Goal: Transaction & Acquisition: Purchase product/service

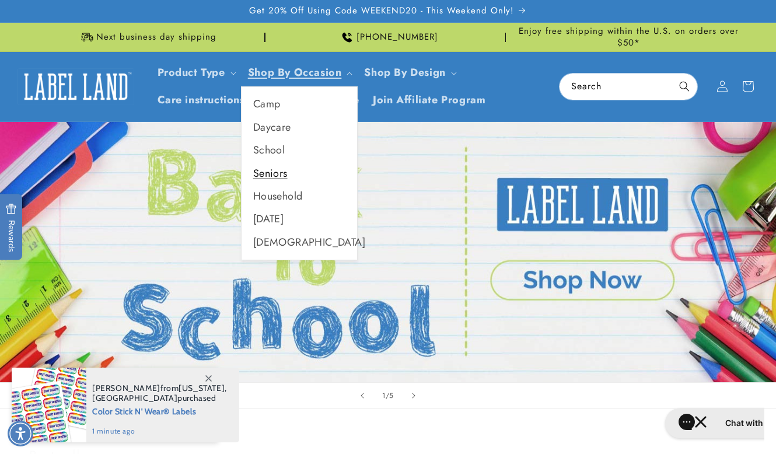
click at [268, 173] on link "Seniors" at bounding box center [298, 173] width 115 height 23
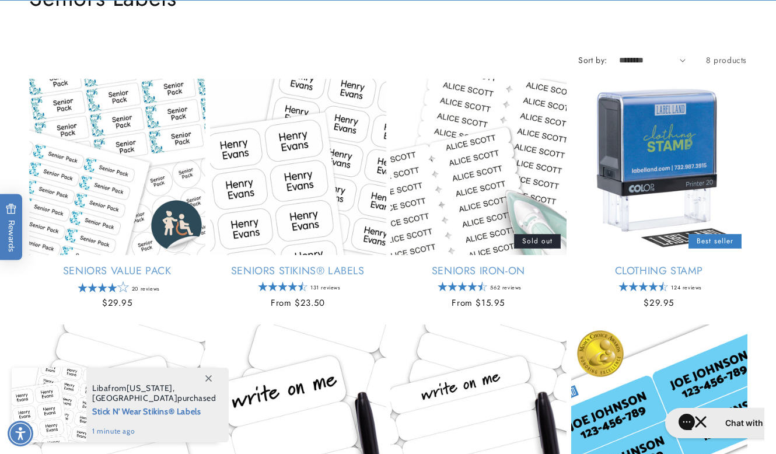
scroll to position [155, 0]
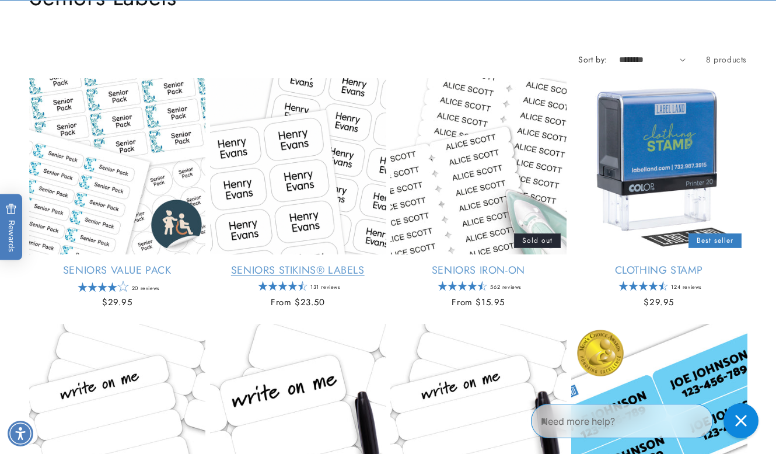
click at [304, 264] on link "Seniors Stikins® Labels" at bounding box center [298, 270] width 176 height 13
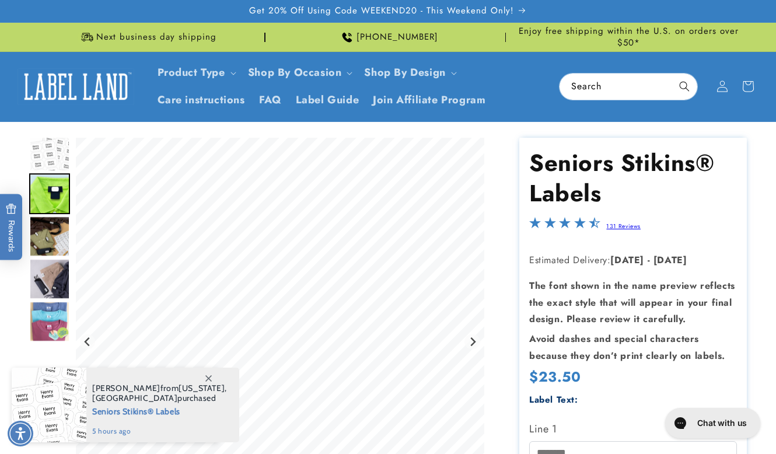
click at [50, 236] on img "Go to slide 3" at bounding box center [49, 236] width 41 height 41
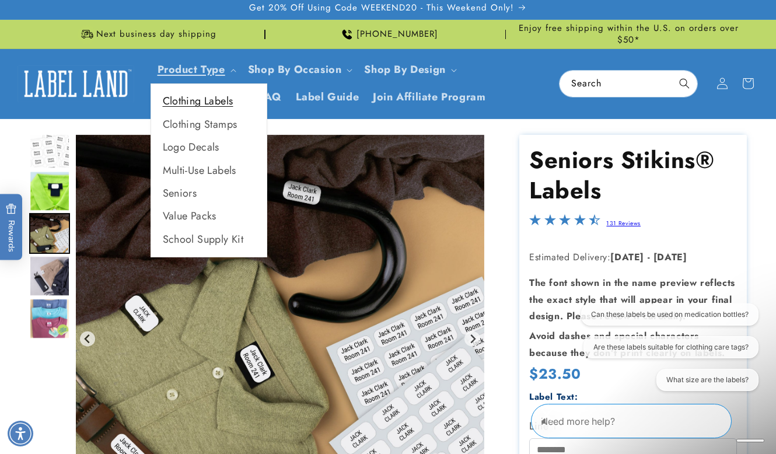
click at [227, 97] on link "Clothing Labels" at bounding box center [208, 101] width 115 height 23
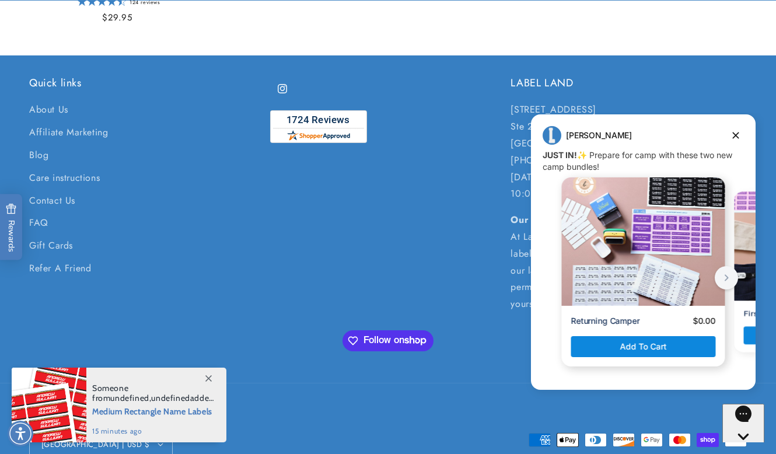
scroll to position [1205, 0]
click at [727, 269] on button "next button" at bounding box center [725, 277] width 23 height 23
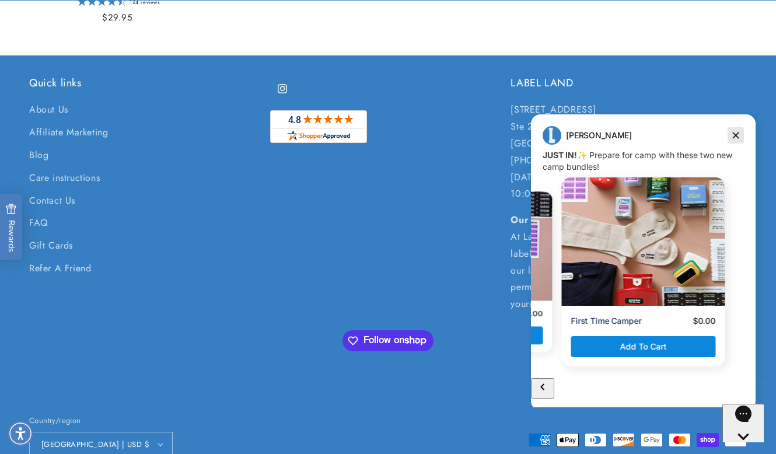
click at [732, 137] on icon "Dismiss campaign" at bounding box center [736, 135] width 12 height 14
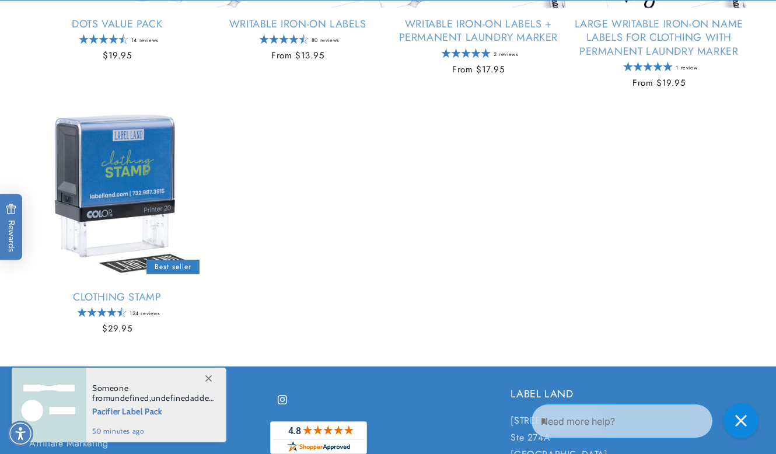
scroll to position [895, 0]
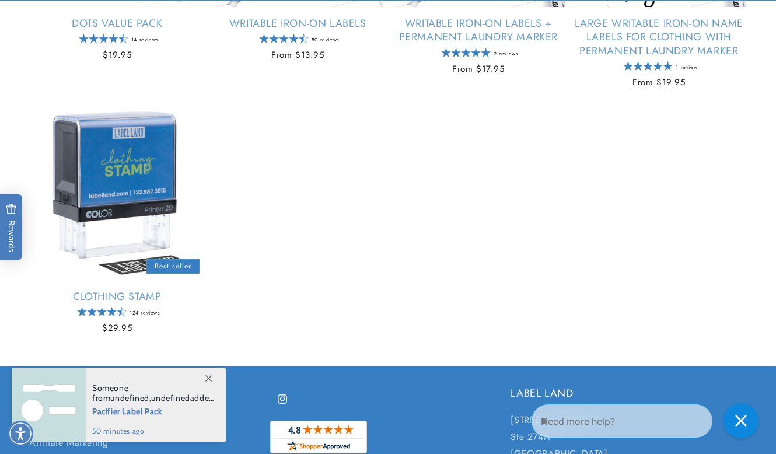
click at [137, 290] on link "Clothing Stamp" at bounding box center [117, 296] width 176 height 13
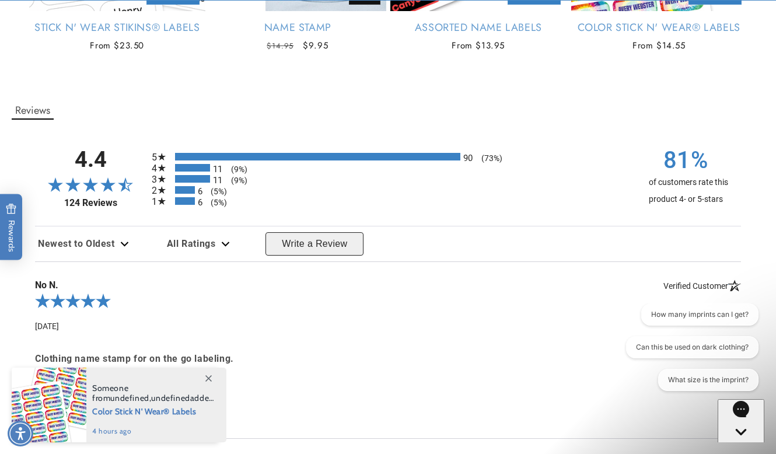
scroll to position [1712, 0]
